Goal: Register for event/course

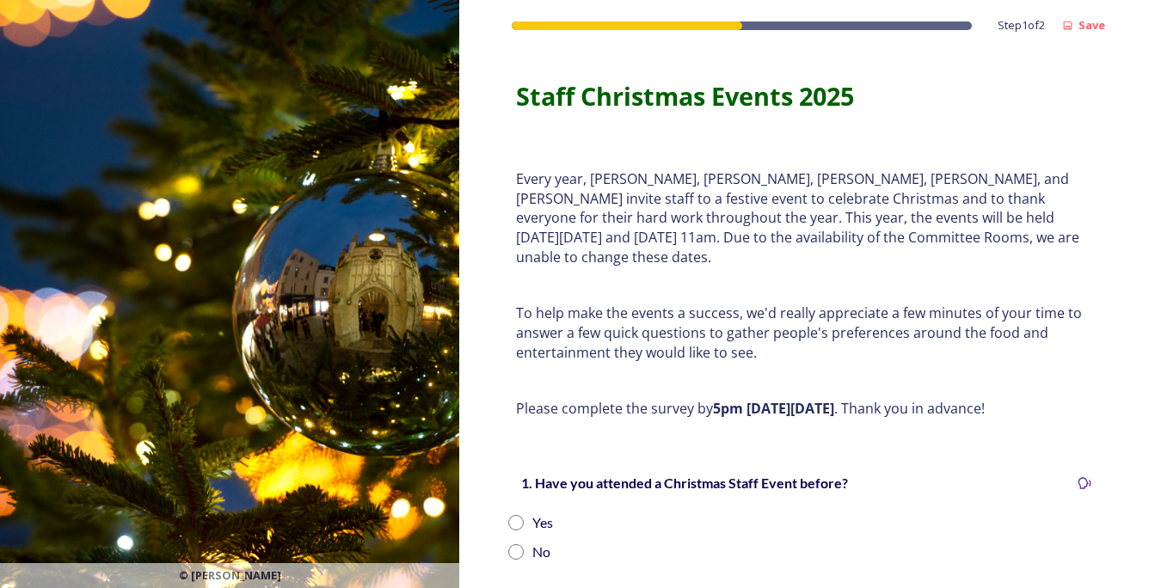
scroll to position [258, 0]
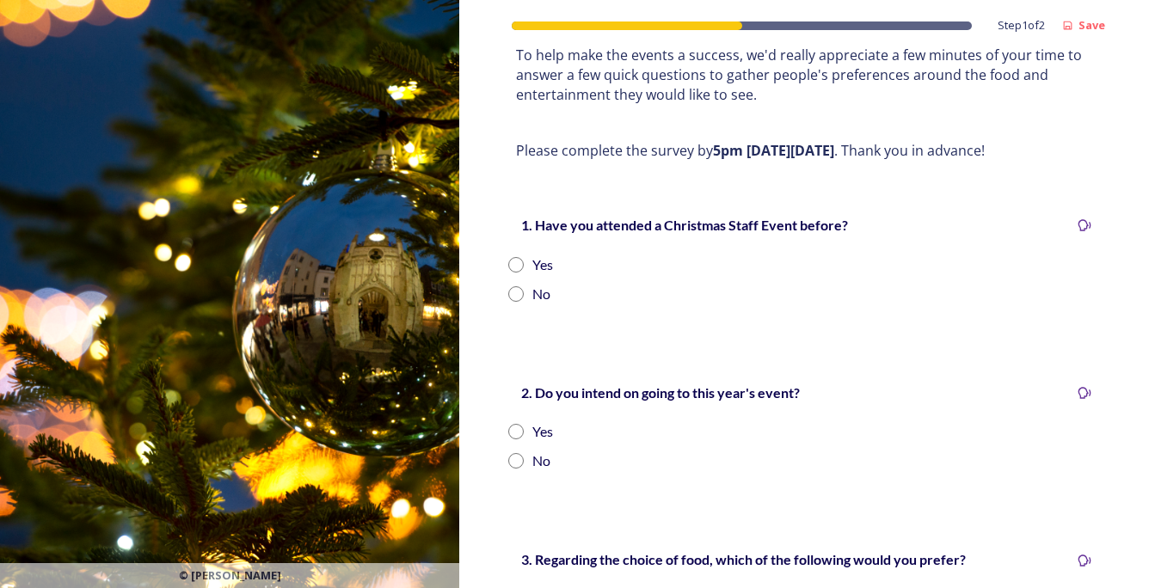
click at [519, 264] on input "radio" at bounding box center [515, 264] width 15 height 15
radio input "true"
click at [513, 429] on input "radio" at bounding box center [515, 431] width 15 height 15
radio input "true"
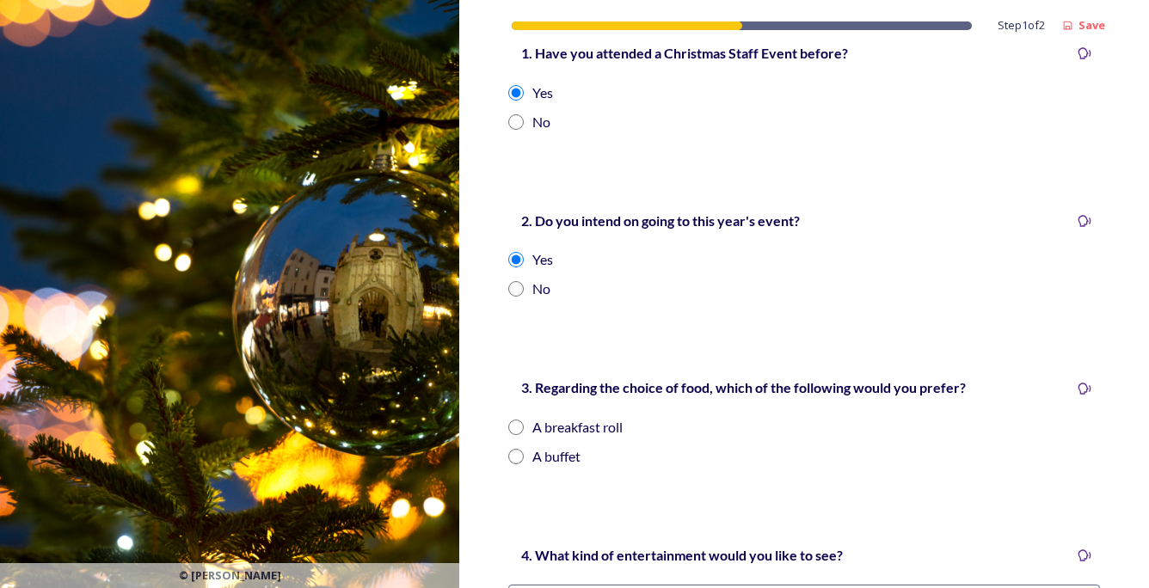
scroll to position [516, 0]
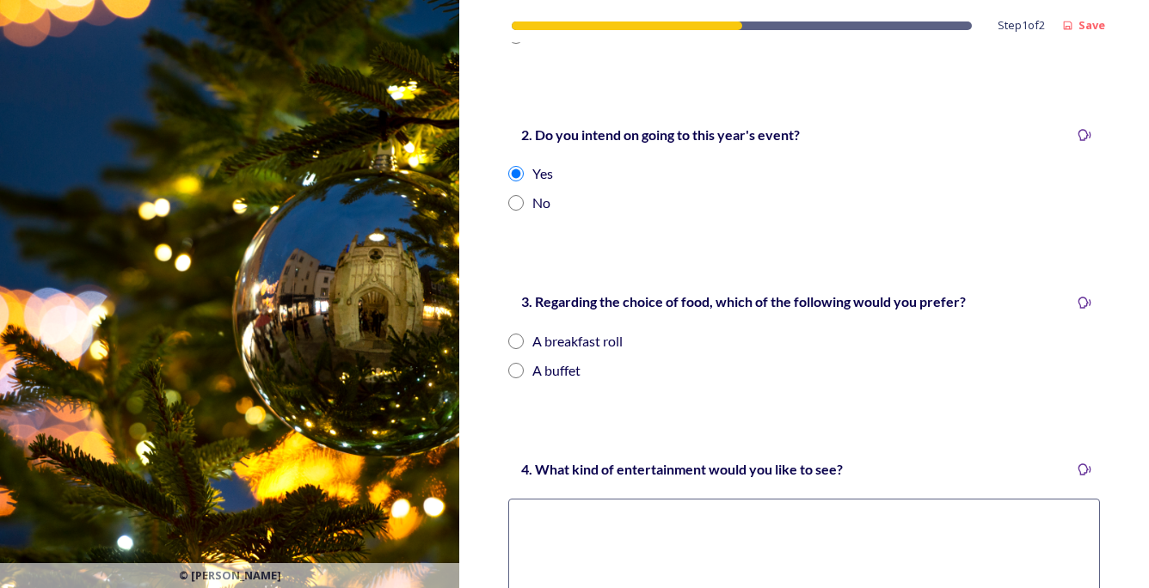
click at [519, 342] on input "radio" at bounding box center [515, 341] width 15 height 15
radio input "true"
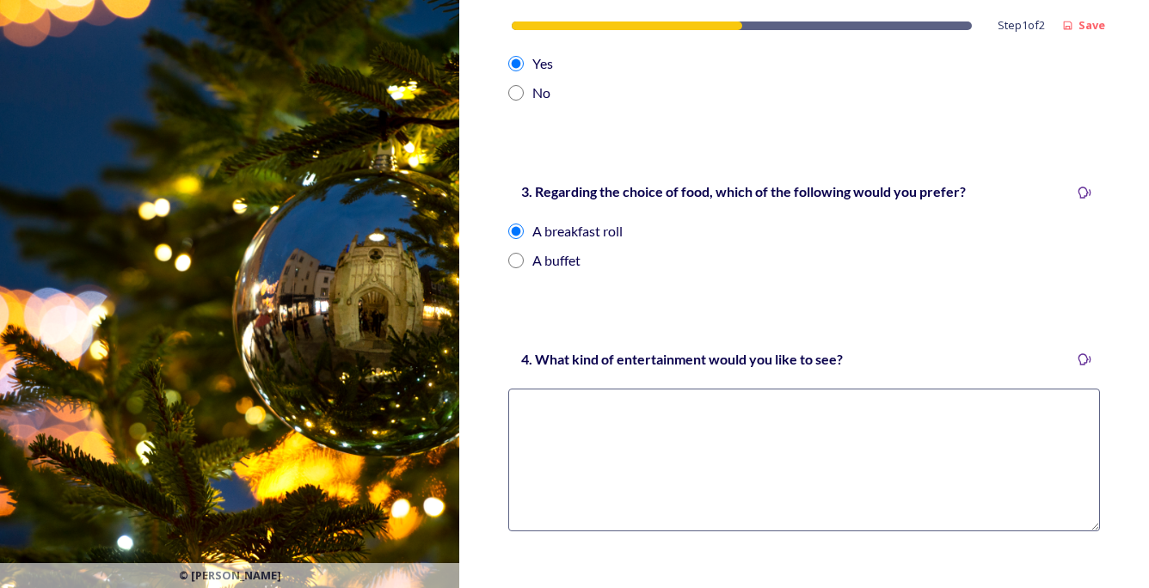
scroll to position [617, 0]
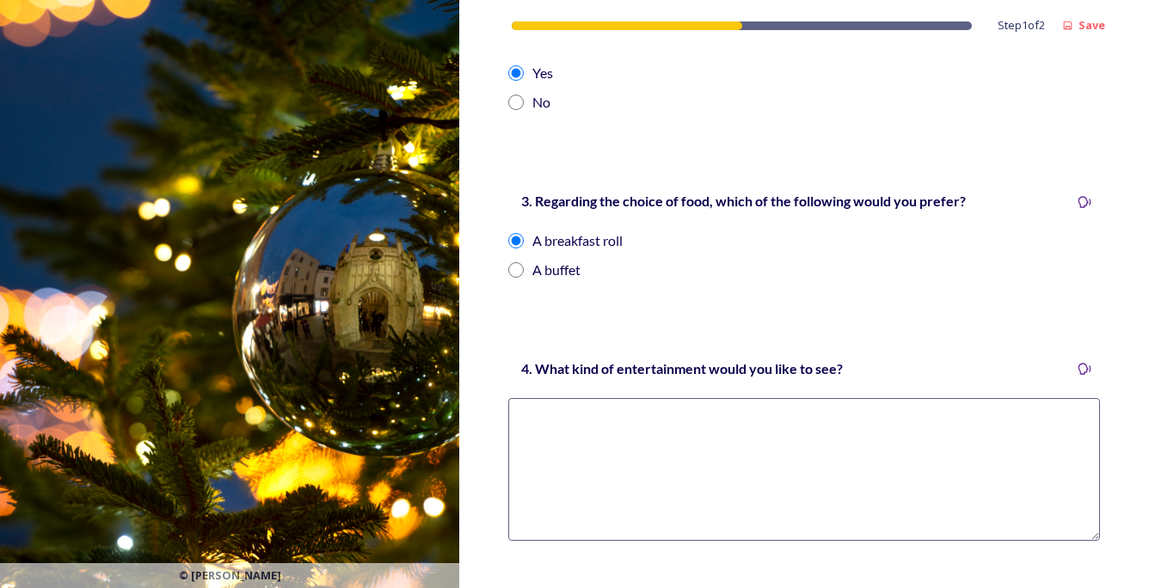
click at [660, 408] on textarea at bounding box center [804, 469] width 592 height 143
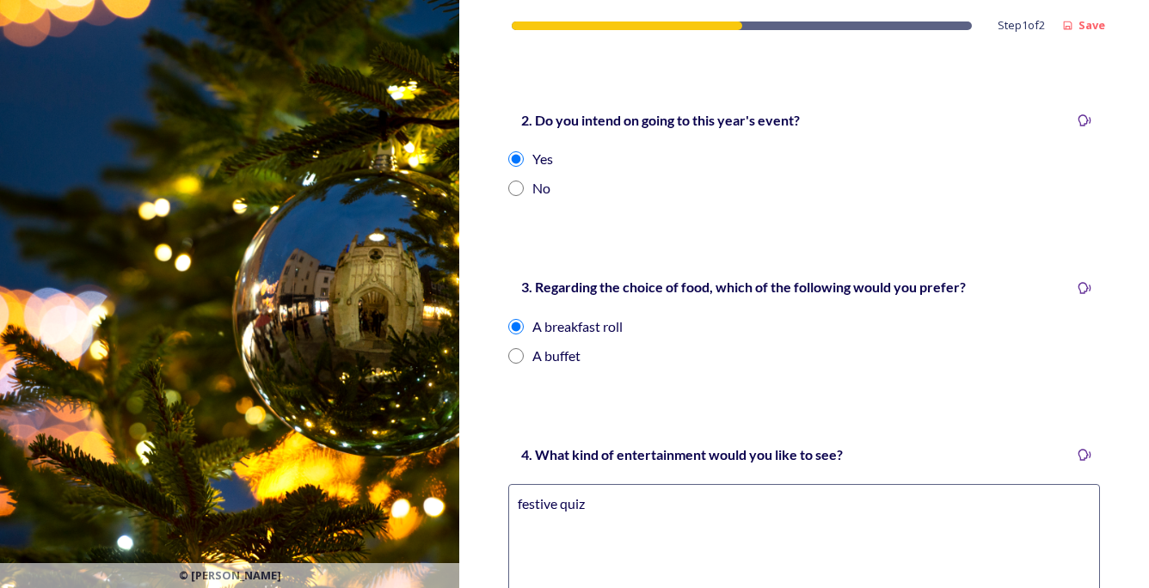
scroll to position [789, 0]
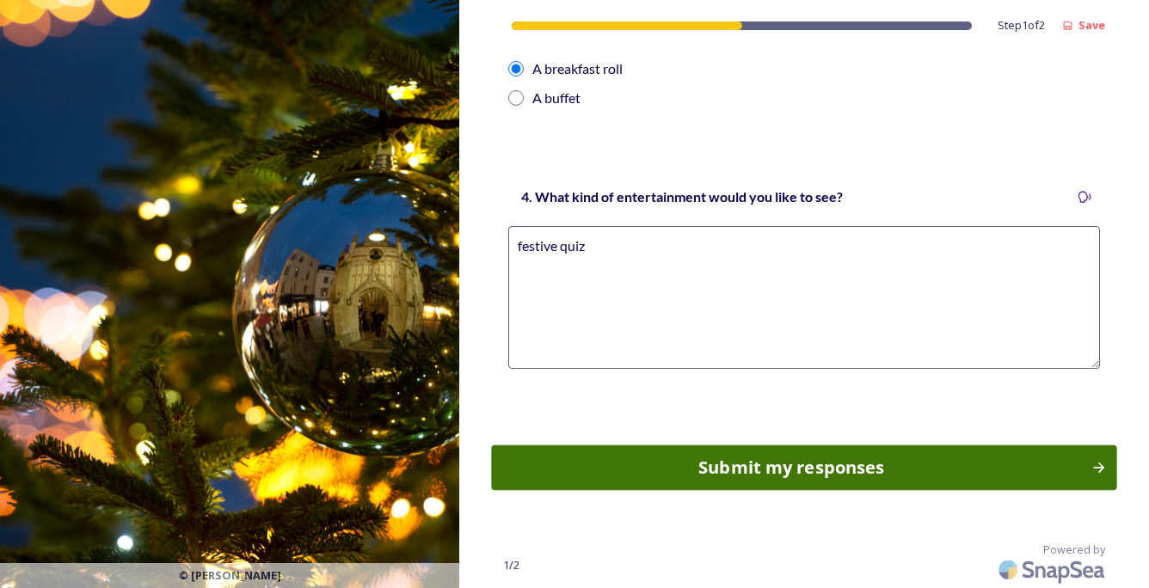
type textarea "festive quiz"
click at [800, 474] on div "Submit my responses" at bounding box center [791, 468] width 581 height 26
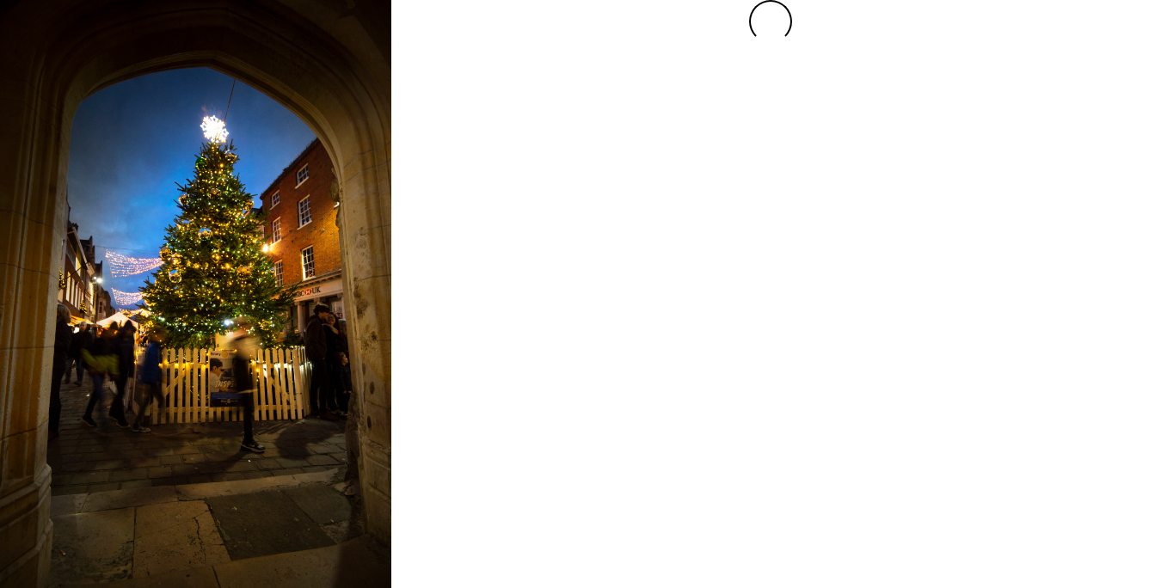
scroll to position [0, 0]
